Goal: Communication & Community: Ask a question

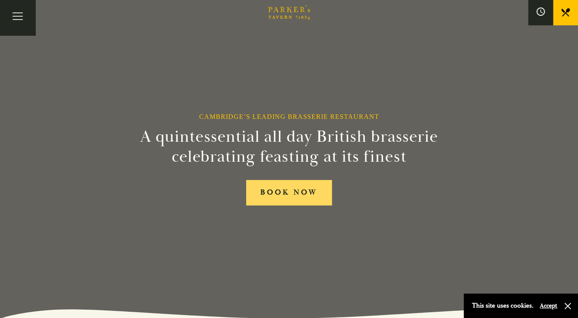
click at [291, 196] on link "BOOK NOW" at bounding box center [289, 192] width 86 height 25
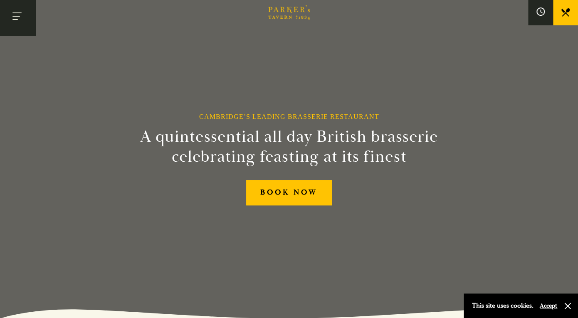
click at [14, 22] on button "Toggle navigation" at bounding box center [17, 17] width 35 height 35
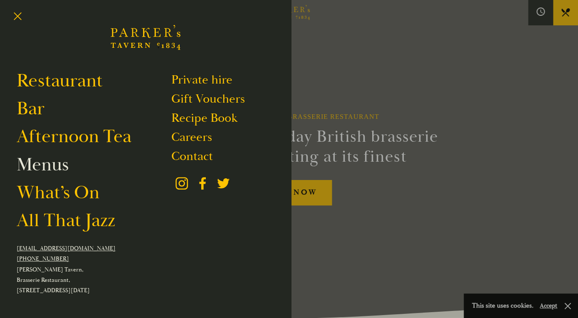
click at [41, 170] on link "Menus" at bounding box center [43, 164] width 52 height 23
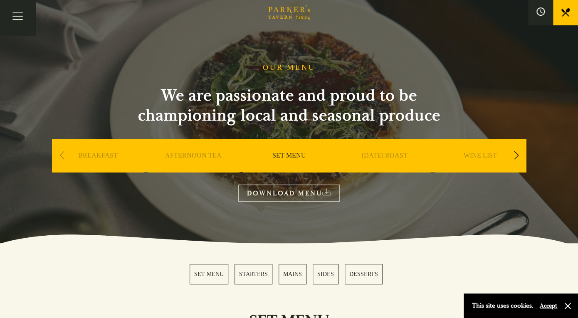
scroll to position [7, 0]
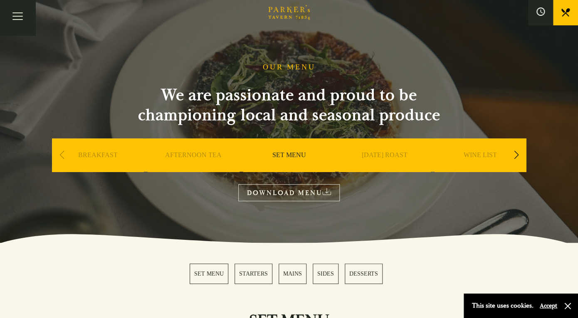
click at [400, 159] on link "SUNDAY ROAST" at bounding box center [385, 167] width 46 height 33
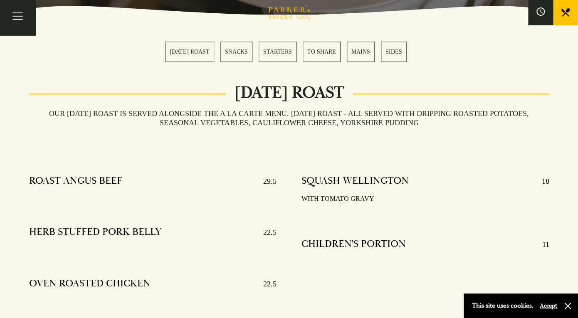
scroll to position [186, 0]
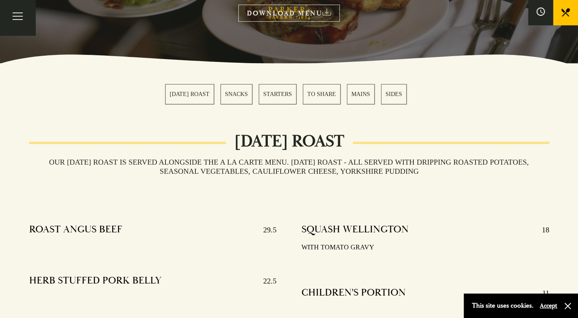
click at [363, 98] on link "MAINS" at bounding box center [361, 94] width 28 height 20
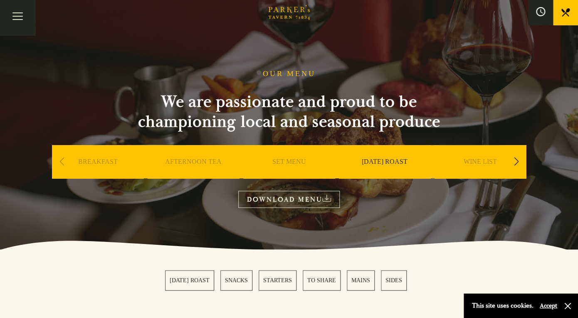
click at [543, 15] on icon at bounding box center [540, 11] width 9 height 9
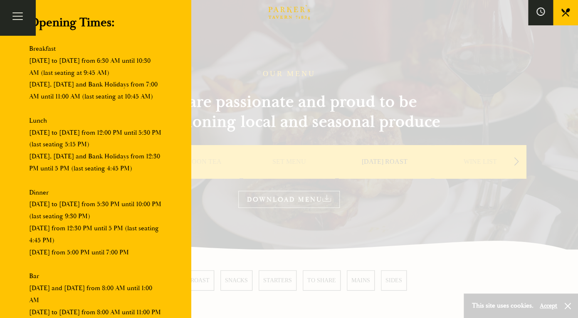
scroll to position [56, 0]
click at [250, 110] on div at bounding box center [289, 159] width 578 height 318
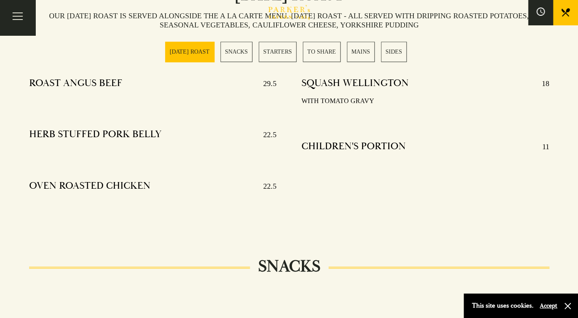
scroll to position [0, 0]
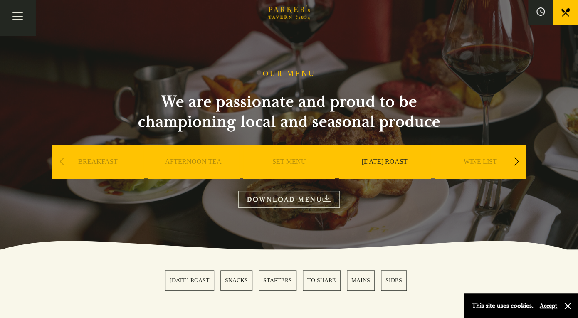
click at [198, 165] on link "AFTERNOON TEA" at bounding box center [193, 174] width 57 height 33
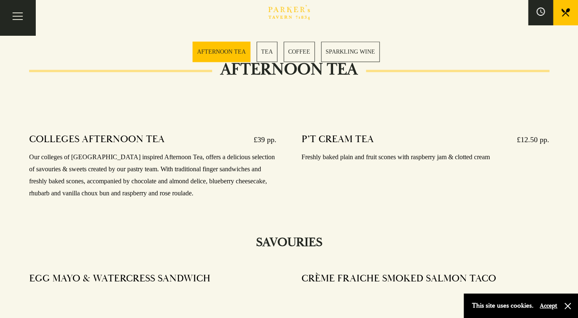
scroll to position [261, 0]
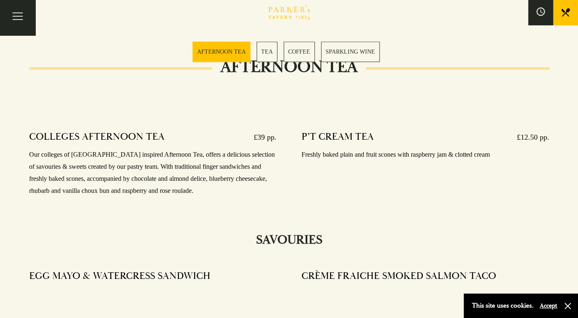
click at [263, 127] on div "COLLEGES AFTERNOON TEA £39 pp. Our colleges of Cambridge inspired Afternoon Tea…" at bounding box center [153, 164] width 248 height 79
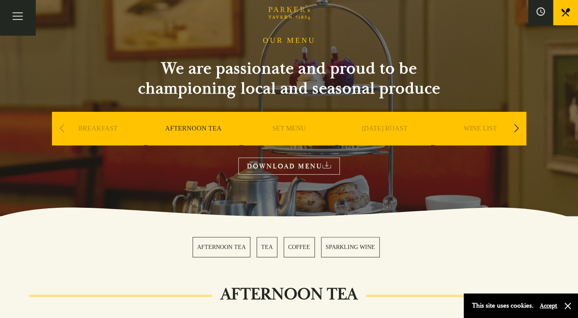
scroll to position [35, 0]
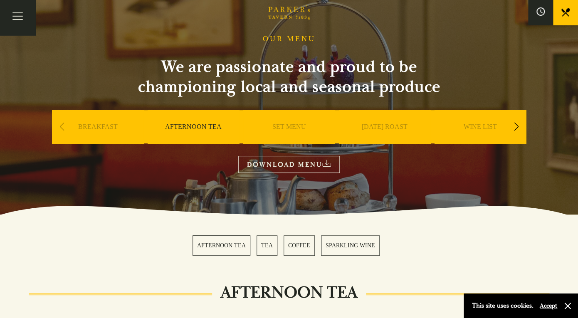
click at [332, 168] on link "DOWNLOAD MENU" at bounding box center [288, 164] width 101 height 17
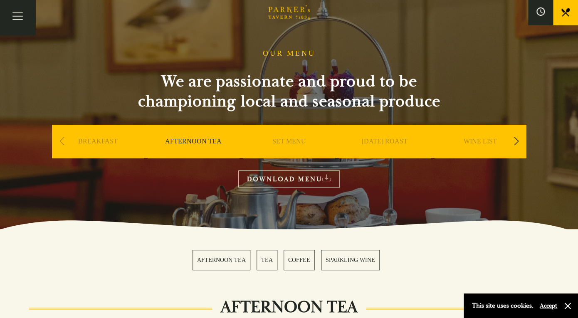
scroll to position [0, 0]
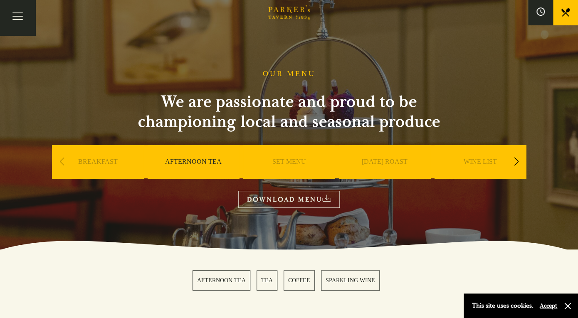
click at [395, 165] on link "SUNDAY ROAST" at bounding box center [385, 174] width 46 height 33
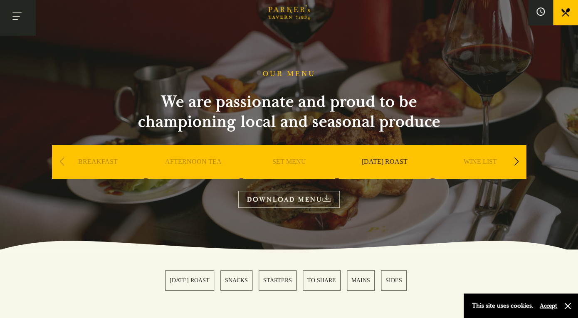
click at [20, 17] on button "Toggle navigation" at bounding box center [17, 17] width 35 height 35
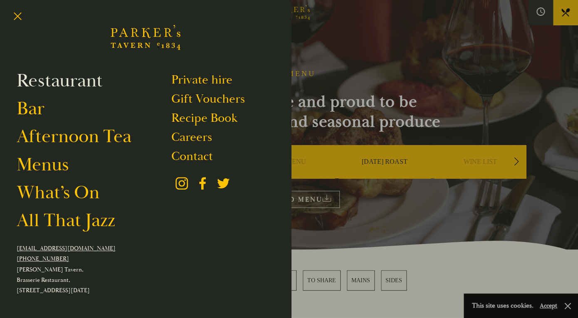
click at [52, 80] on link "Restaurant" at bounding box center [60, 80] width 86 height 23
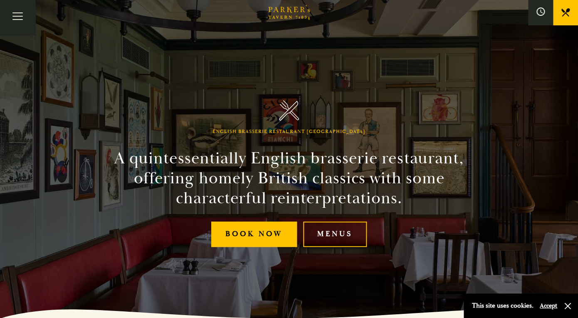
scroll to position [17, 0]
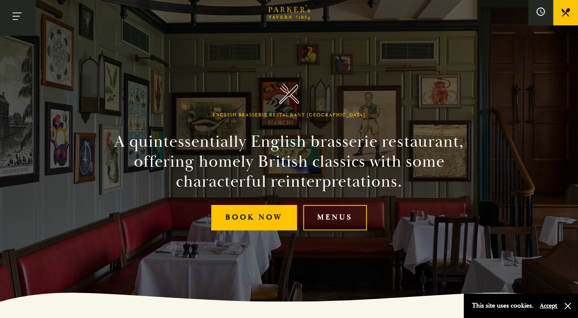
click at [23, 11] on button "Toggle navigation" at bounding box center [17, 17] width 35 height 35
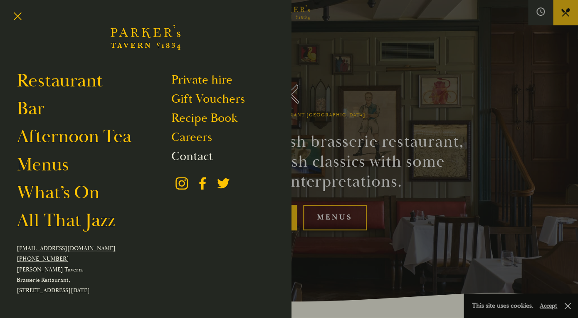
click at [181, 155] on link "Contact" at bounding box center [192, 156] width 42 height 16
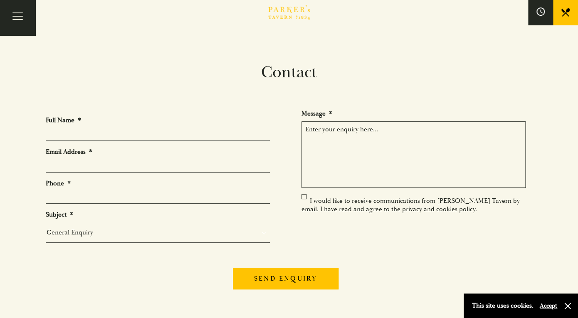
click at [345, 140] on textarea "Message *" at bounding box center [413, 154] width 224 height 67
paste textarea "Dear [Restaurant Name] Team, I am planning to visit your restaurant and was won…"
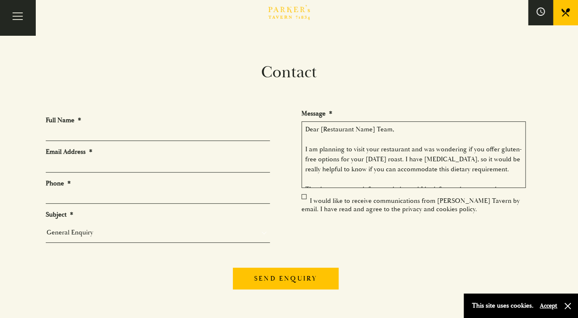
click at [306, 150] on textarea "Dear [Restaurant Name] Team, I am planning to visit your restaurant and was won…" at bounding box center [413, 154] width 224 height 67
click at [305, 149] on textarea "Dear [Restaurant Name] Team, Hi, I am planning to visit your restaurant and was…" at bounding box center [413, 154] width 224 height 67
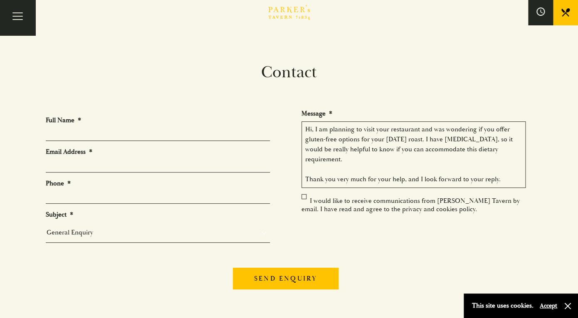
type textarea "Hi, I am planning to visit your restaurant and was wondering if you offer glute…"
click at [104, 133] on input "Full Name *" at bounding box center [158, 134] width 224 height 13
click at [86, 158] on li "Email Address *" at bounding box center [161, 160] width 231 height 25
click at [82, 126] on li "Full Name * [PERSON_NAME]" at bounding box center [161, 128] width 231 height 25
click at [81, 130] on input "[PERSON_NAME]" at bounding box center [158, 134] width 224 height 13
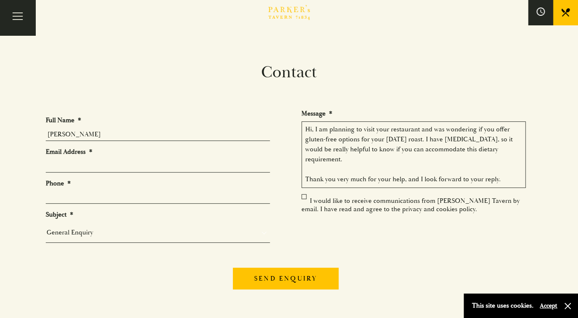
type input "[PERSON_NAME]"
type input "[EMAIL_ADDRESS][DOMAIN_NAME]"
type input "07512872883"
click at [424, 141] on textarea "Hi, I am planning to visit your restaurant and was wondering if you offer glute…" at bounding box center [413, 154] width 224 height 67
click at [379, 163] on textarea "Hi, I am planning to visit your restaurant and was wondering if you offer glute…" at bounding box center [413, 154] width 224 height 67
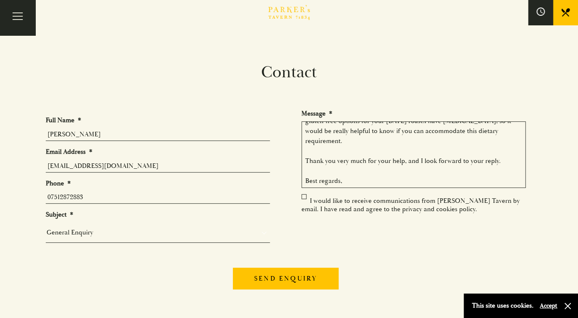
scroll to position [19, 0]
click at [317, 147] on textarea "Hi, I am planning to visit your restaurant and was wondering if you offer glute…" at bounding box center [413, 154] width 224 height 67
click at [316, 173] on textarea "Hi, I am planning to visit your restaurant and was wondering if you offer glute…" at bounding box center [413, 154] width 224 height 67
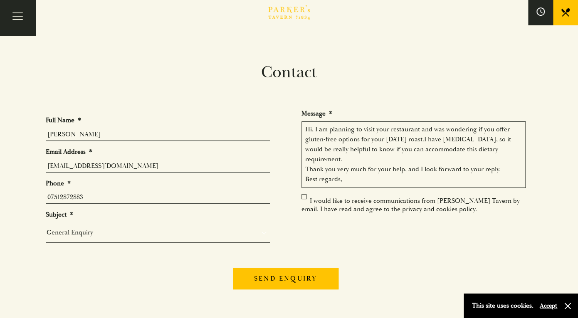
scroll to position [0, 0]
drag, startPoint x: 348, startPoint y: 174, endPoint x: 316, endPoint y: 171, distance: 31.7
click at [316, 171] on textarea "Hi, I am planning to visit your restaurant and was wondering if you offer glute…" at bounding box center [413, 154] width 224 height 67
click at [423, 141] on textarea "Hi, I am planning to visit your restaurant and was wondering if you offer glute…" at bounding box center [413, 154] width 224 height 67
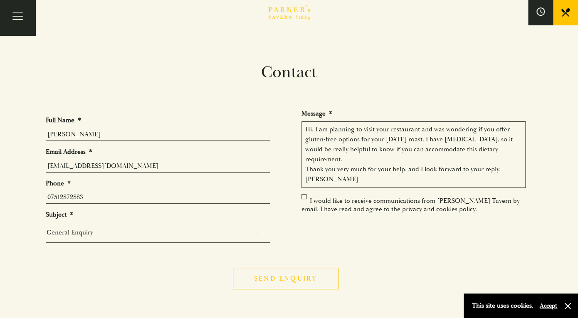
type textarea "Hi, I am planning to visit your restaurant and was wondering if you offer glute…"
click at [289, 280] on input "Send enquiry" at bounding box center [286, 279] width 106 height 22
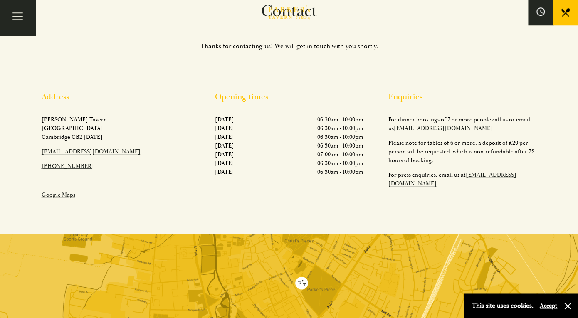
scroll to position [62, 0]
